Goal: Information Seeking & Learning: Learn about a topic

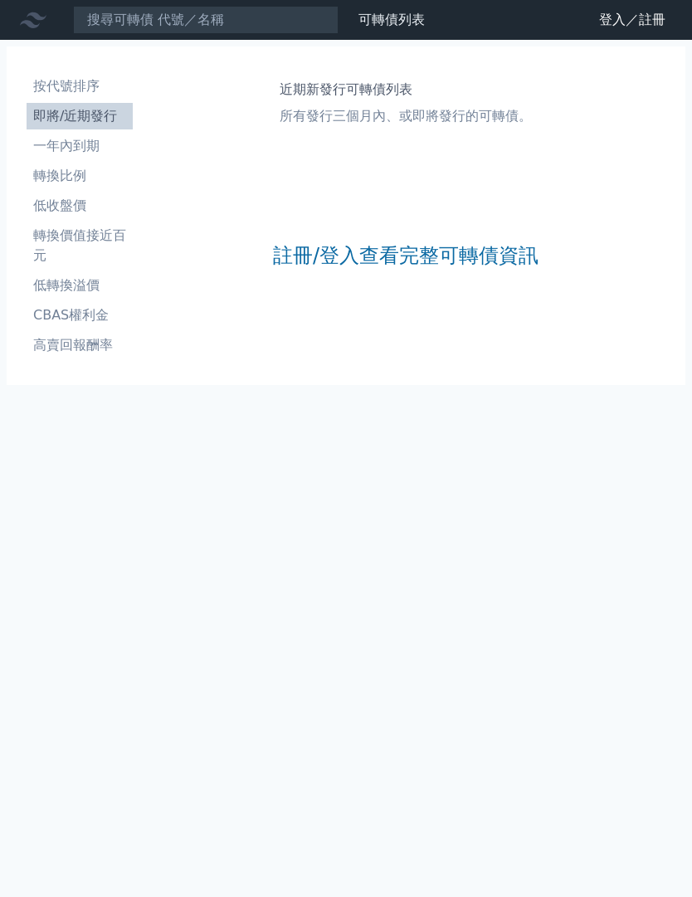
click at [95, 125] on li "即將/近期發行" at bounding box center [80, 116] width 106 height 20
click at [486, 247] on link "註冊/登入查看完整可轉債資訊" at bounding box center [406, 255] width 266 height 27
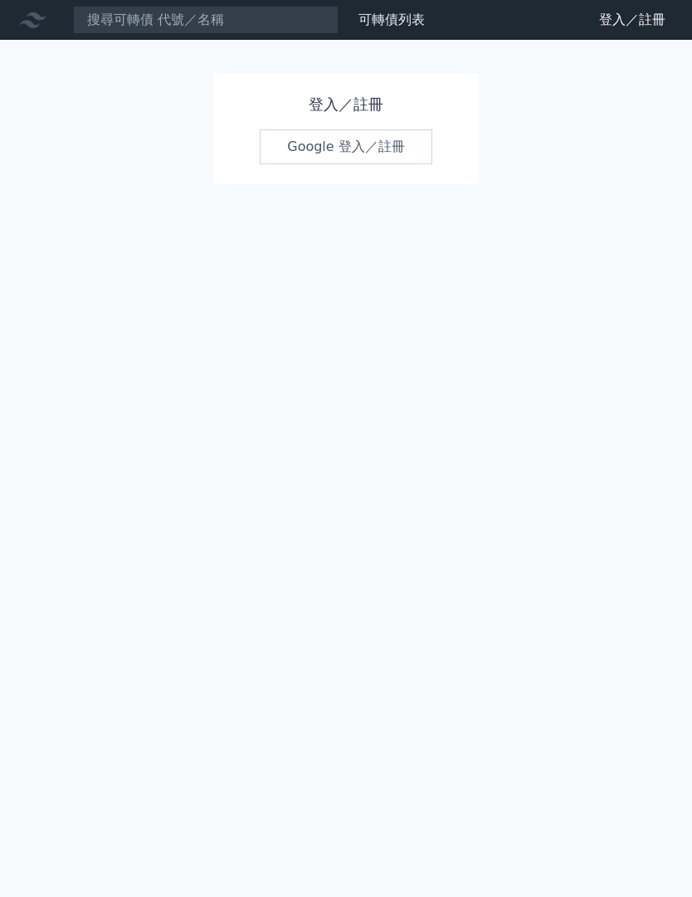
click at [428, 152] on link "Google 登入／註冊" at bounding box center [346, 146] width 173 height 35
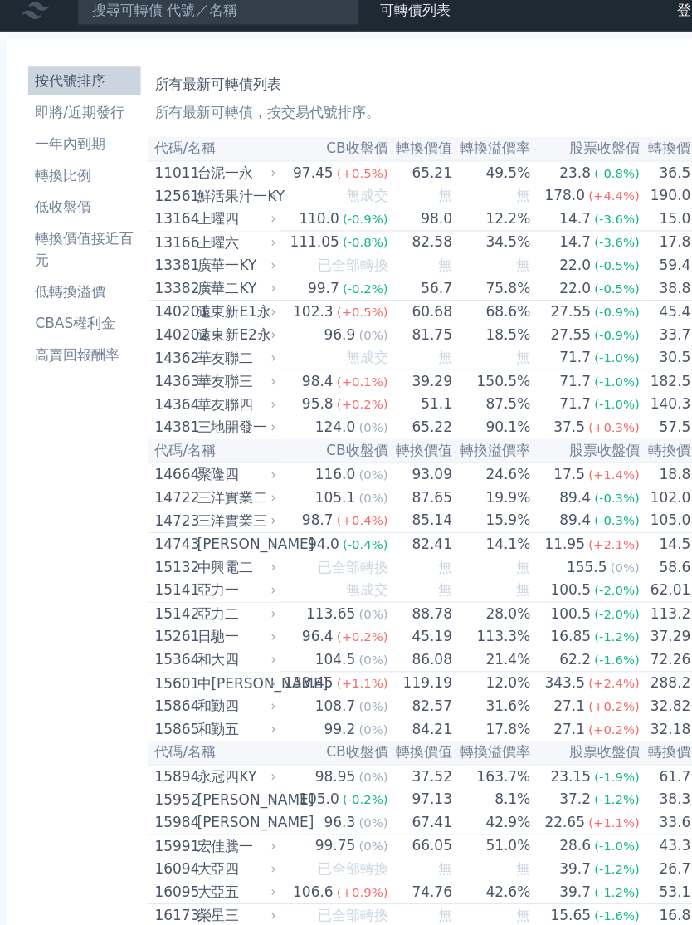
click at [96, 111] on li "即將/近期發行" at bounding box center [80, 116] width 106 height 20
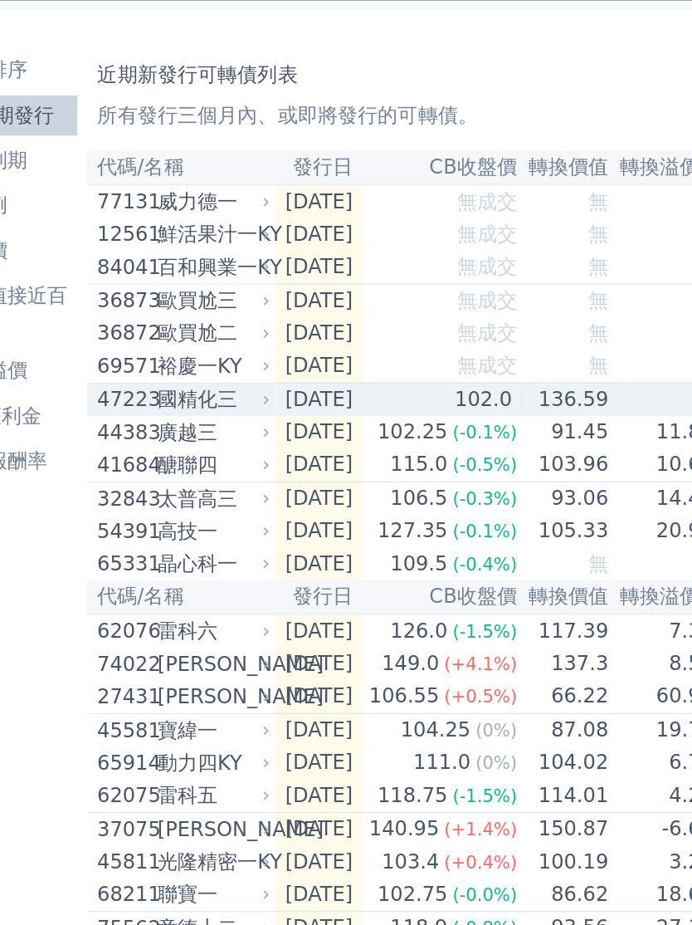
click at [322, 294] on td "102.0" at bounding box center [373, 305] width 103 height 22
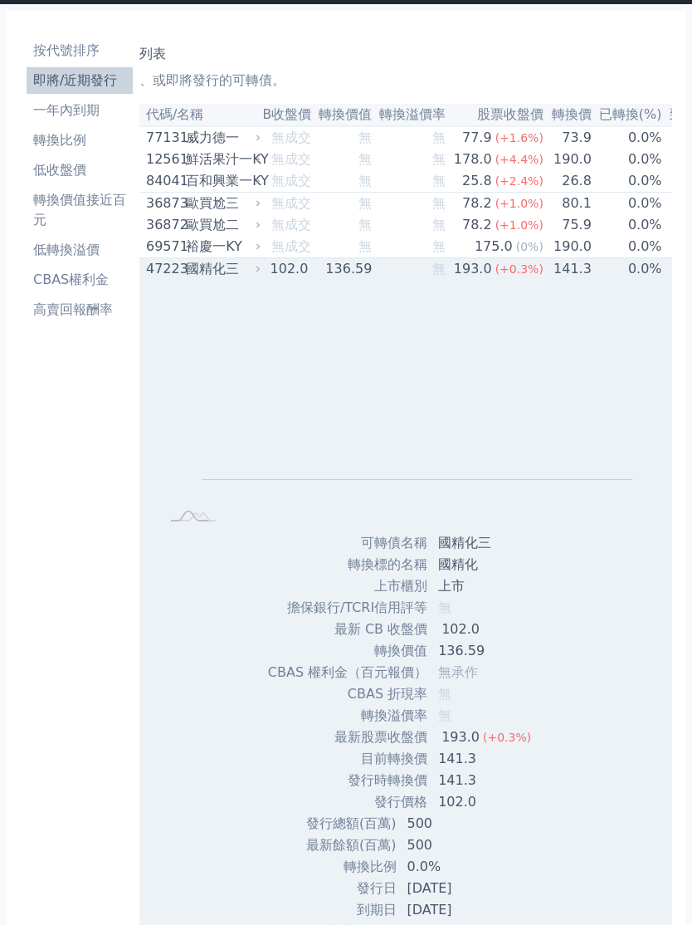
scroll to position [34, 0]
